Goal: Find specific page/section: Find specific page/section

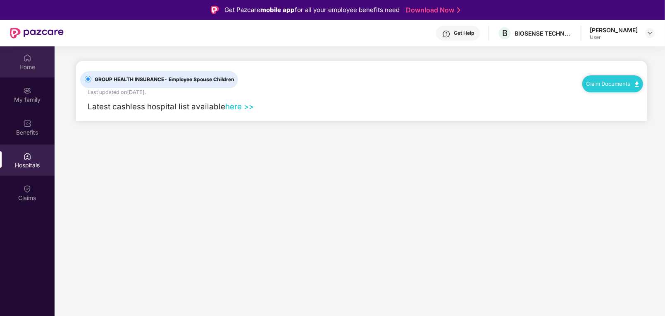
click at [27, 66] on div "Home" at bounding box center [27, 67] width 55 height 8
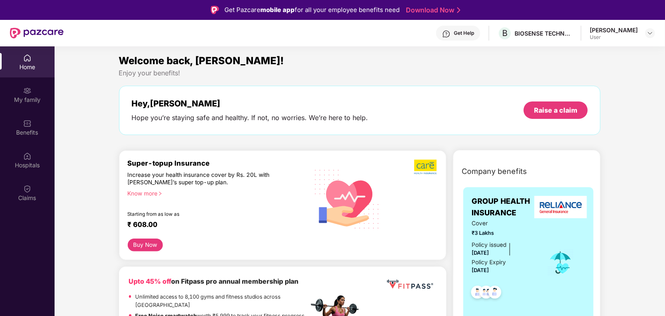
click at [292, 53] on div "Welcome back, [PERSON_NAME]!" at bounding box center [360, 61] width 482 height 16
click at [652, 31] on img at bounding box center [650, 33] width 7 height 7
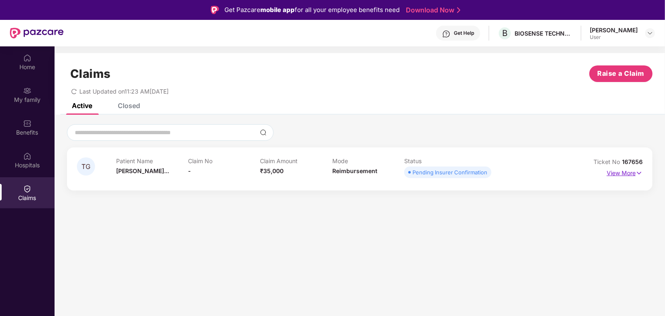
click at [630, 170] on p "View More" at bounding box center [625, 171] width 36 height 11
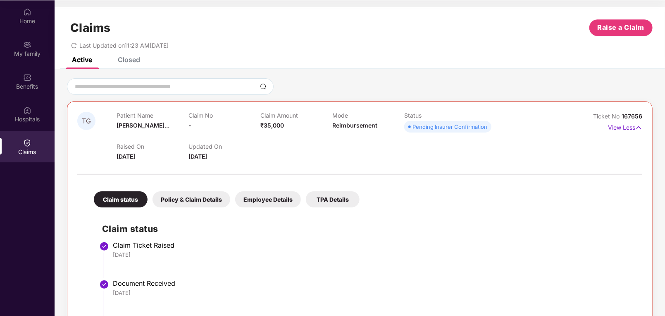
click at [328, 191] on div "TPA Details" at bounding box center [333, 199] width 54 height 16
